Goal: Transaction & Acquisition: Purchase product/service

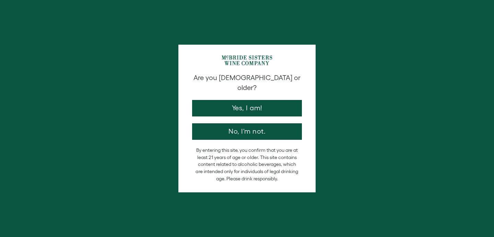
click at [233, 106] on div "Are you 21 years old or older? Yes, I am! No, I'm not." at bounding box center [247, 106] width 117 height 67
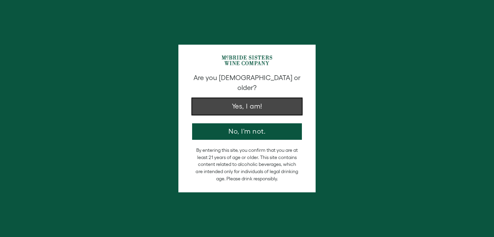
click at [239, 98] on button "Yes, I am!" at bounding box center [247, 106] width 110 height 16
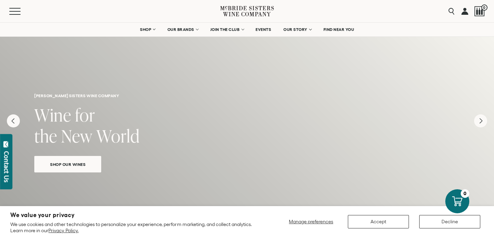
scroll to position [14, 0]
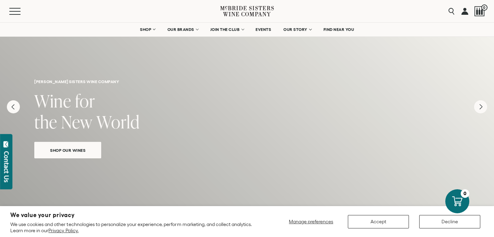
click at [75, 150] on span "Shop Our Wines" at bounding box center [67, 150] width 59 height 8
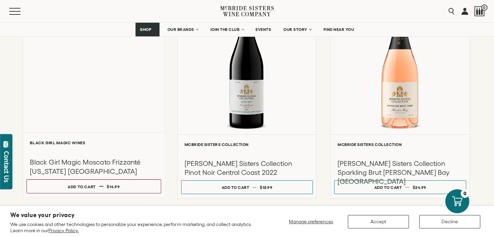
scroll to position [352, 0]
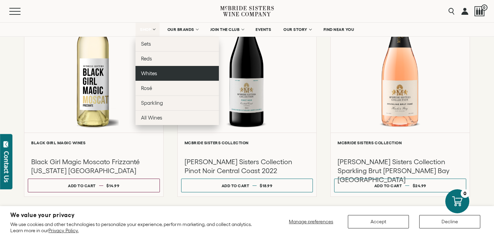
click at [151, 71] on span "Whites" at bounding box center [149, 73] width 16 height 6
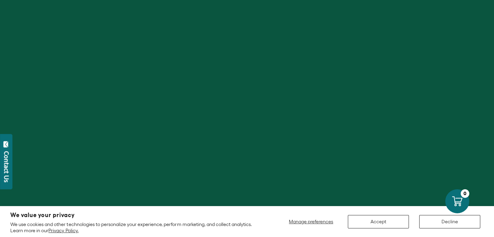
scroll to position [91, 0]
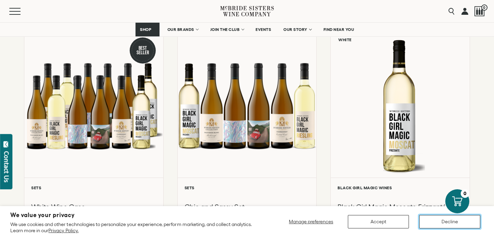
click at [431, 222] on button "Decline" at bounding box center [449, 221] width 61 height 13
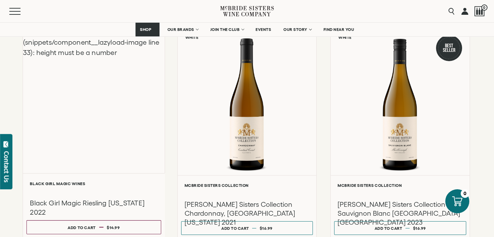
scroll to position [346, 0]
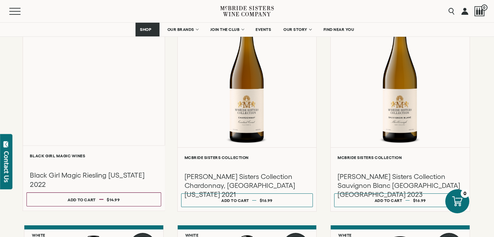
click at [98, 114] on div "Liquid error (snippets/component__lazyload-image line 33): height must be a num…" at bounding box center [94, 72] width 142 height 146
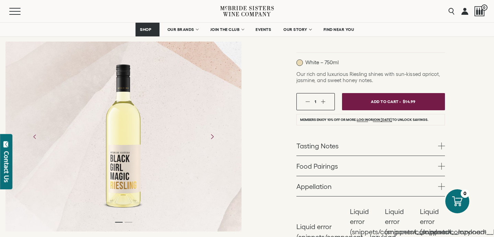
scroll to position [100, 0]
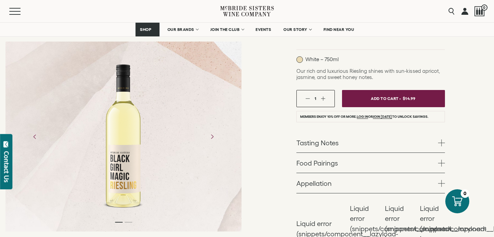
click at [323, 145] on link "Tasting Notes" at bounding box center [370, 142] width 149 height 20
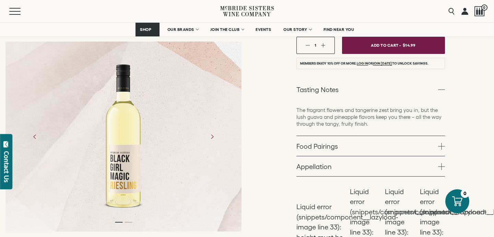
click at [325, 145] on link "Food Pairings" at bounding box center [370, 146] width 149 height 20
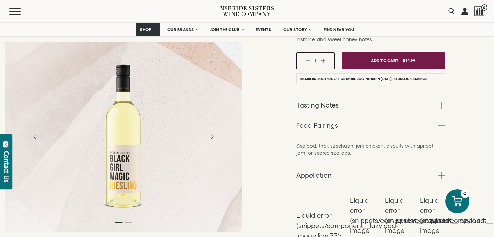
scroll to position [140, 0]
